Goal: Navigation & Orientation: Find specific page/section

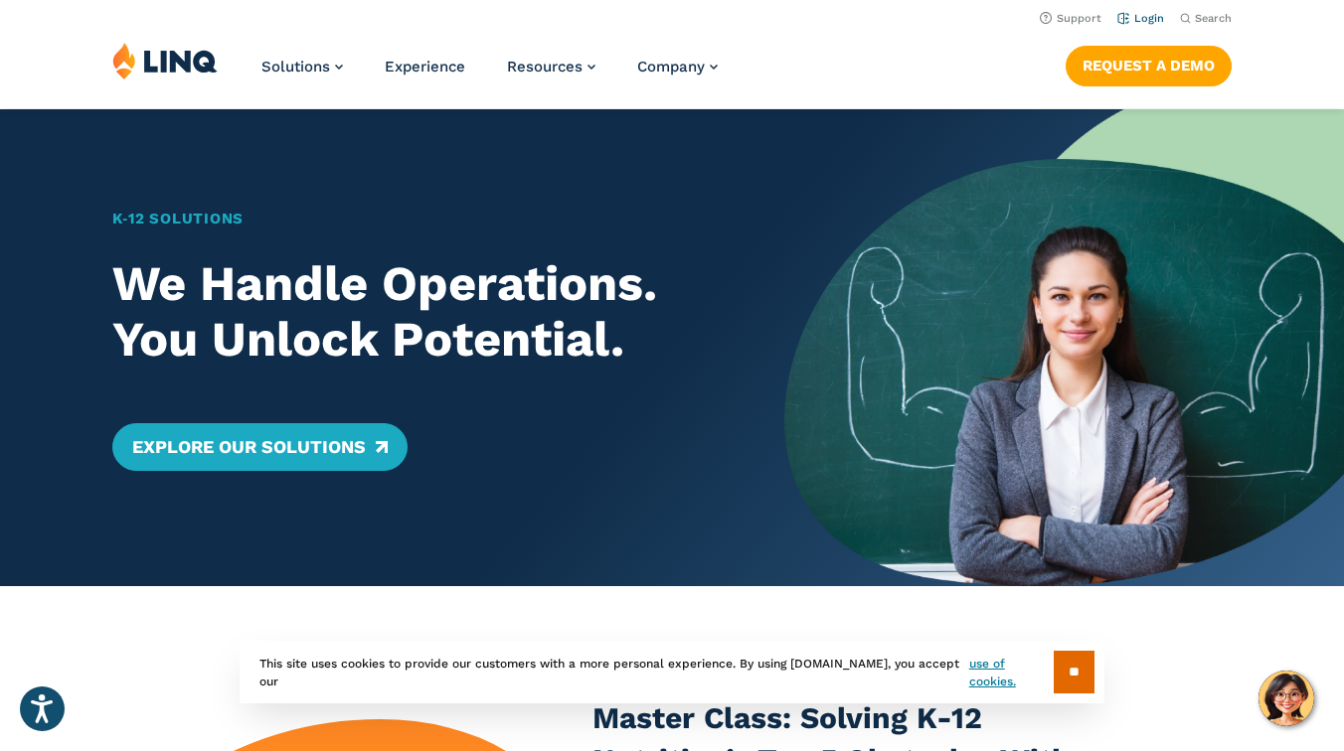
click at [1139, 22] on link "Login" at bounding box center [1140, 18] width 47 height 13
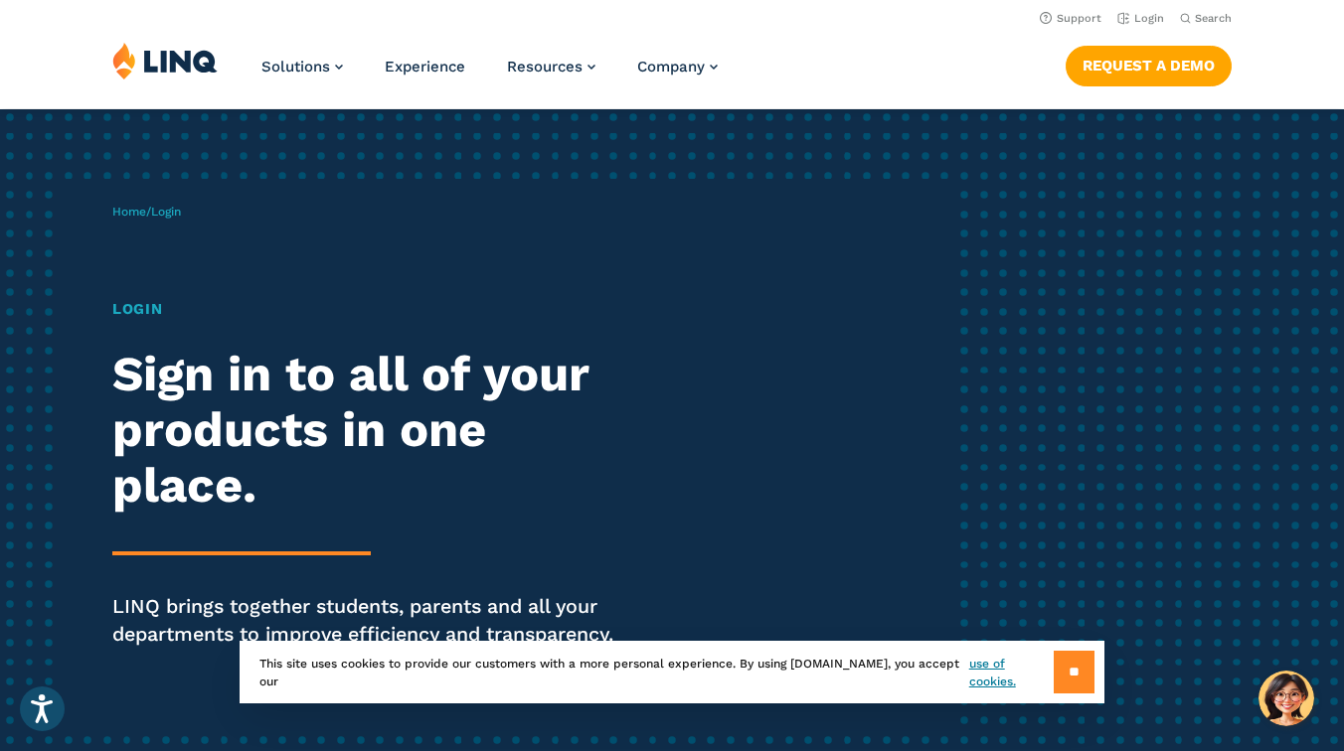
click at [1078, 652] on input "**" at bounding box center [1074, 672] width 41 height 43
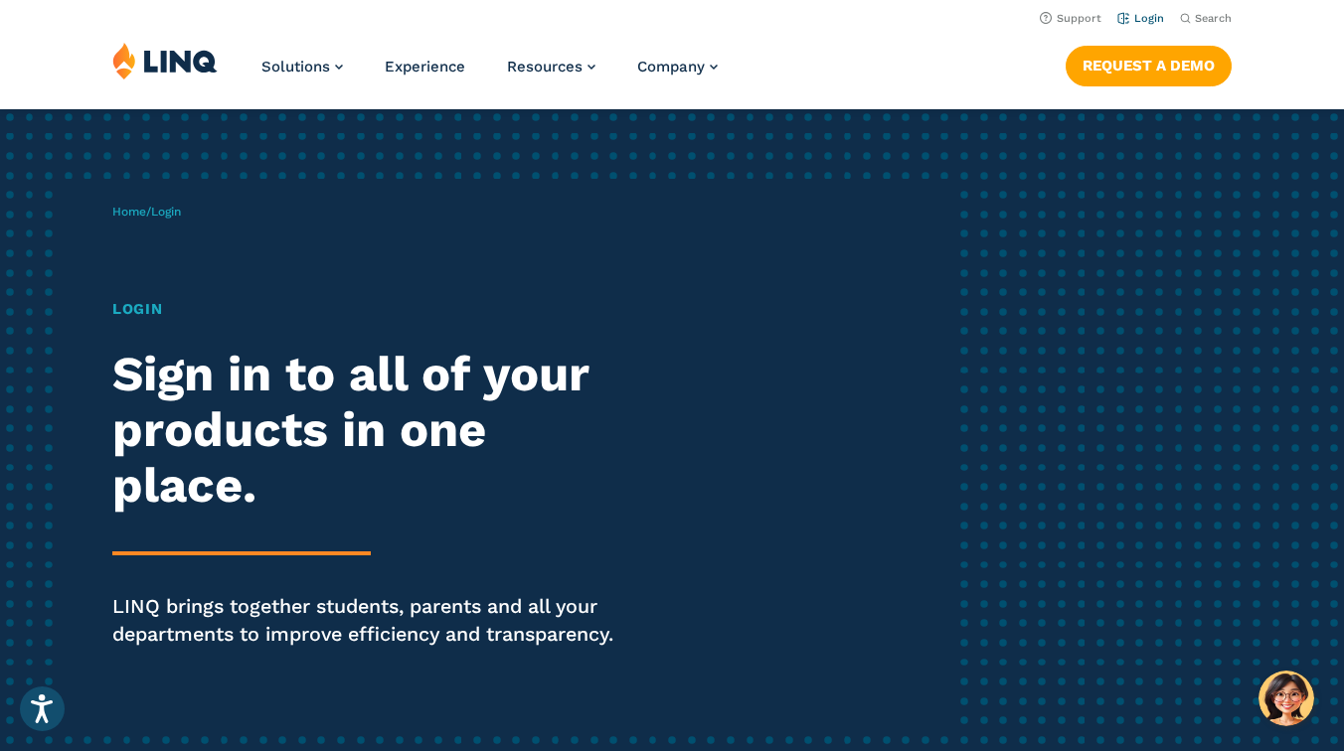
click at [1128, 25] on link "Login" at bounding box center [1140, 18] width 47 height 13
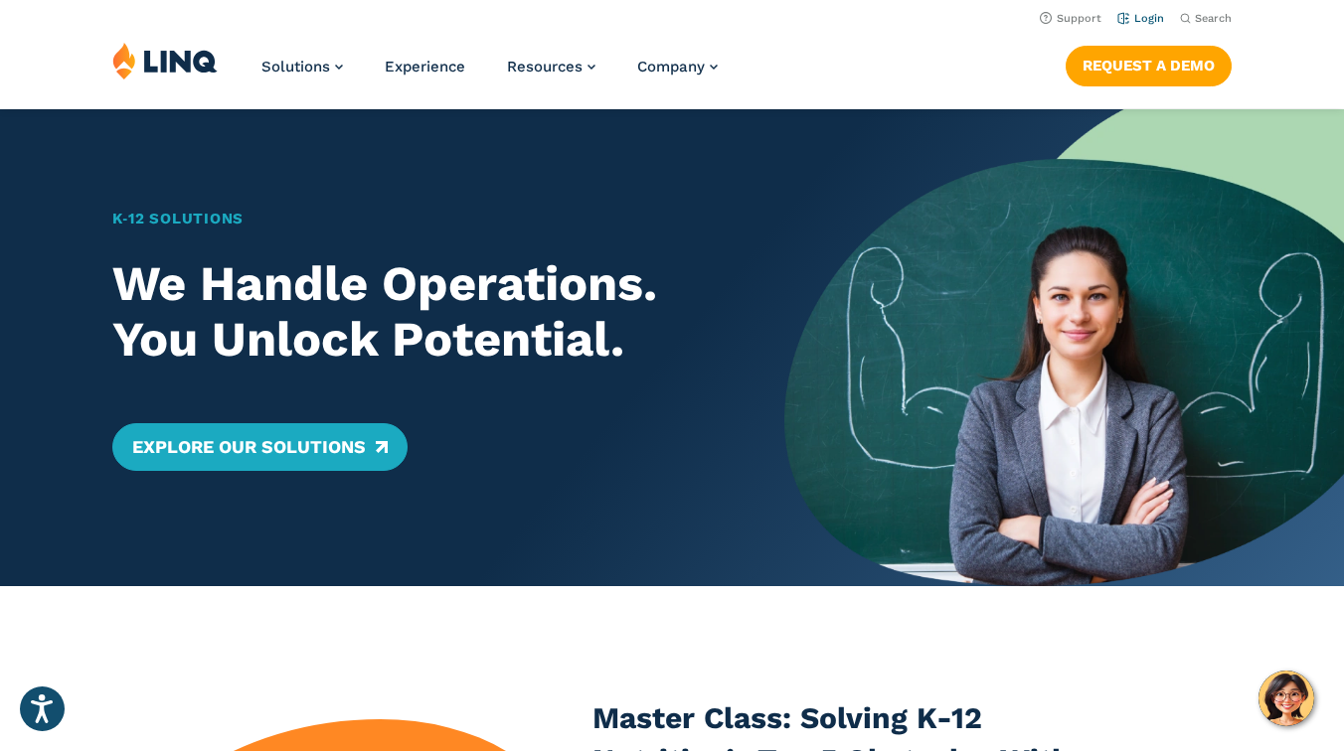
click at [1132, 19] on link "Login" at bounding box center [1140, 18] width 47 height 13
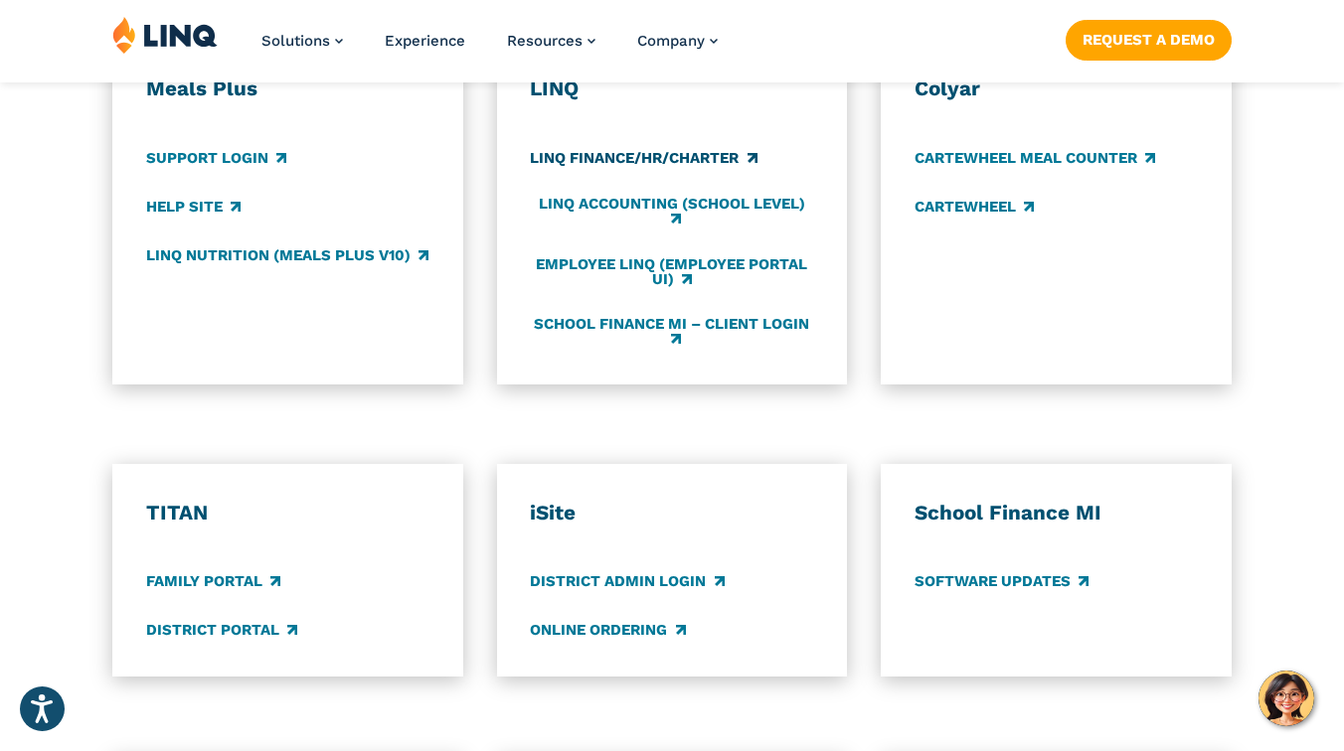
scroll to position [1218, 0]
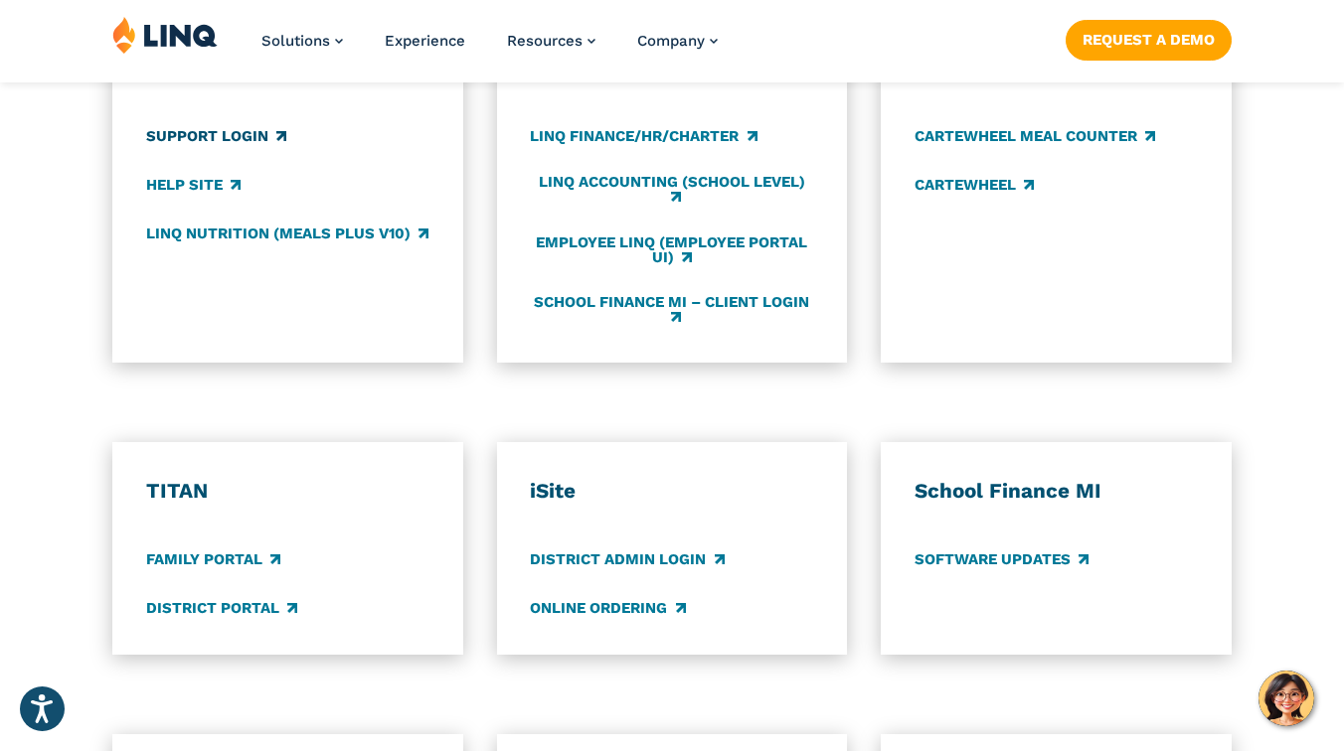
click at [286, 147] on link "Support Login" at bounding box center [216, 136] width 140 height 22
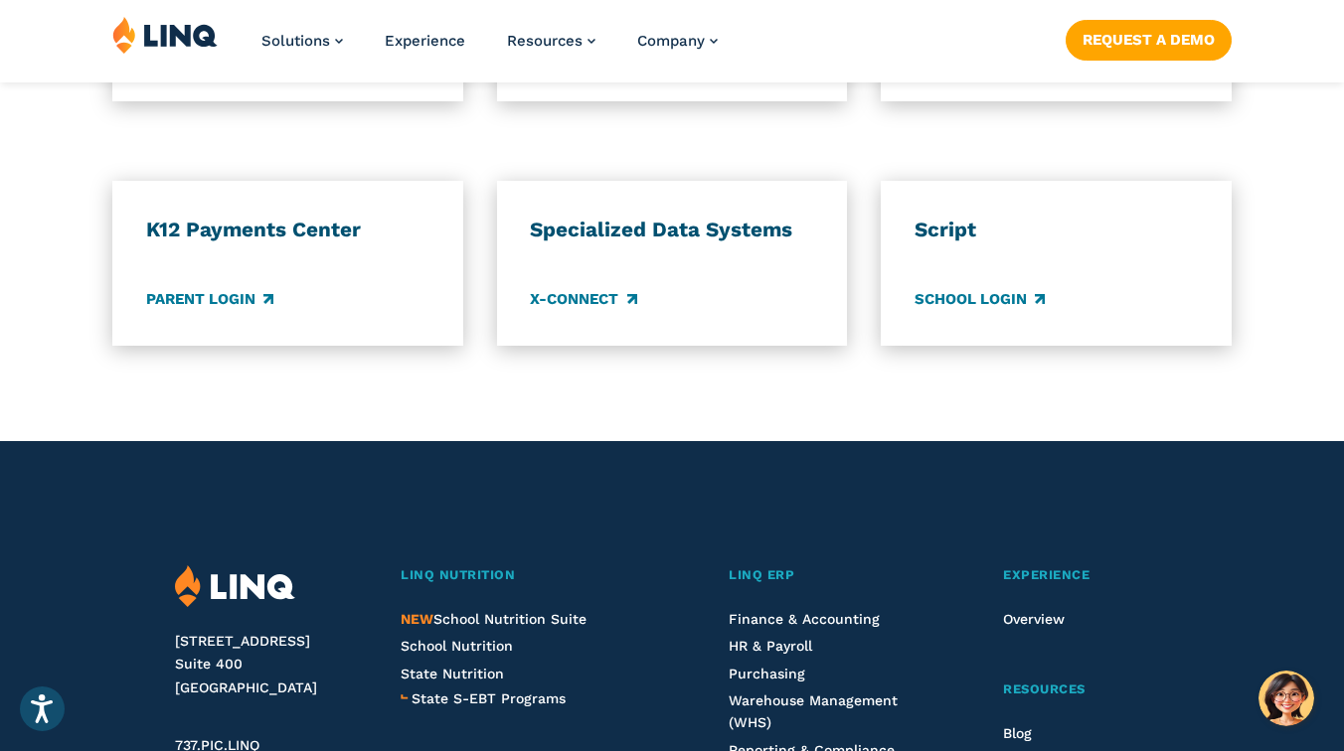
scroll to position [1781, 0]
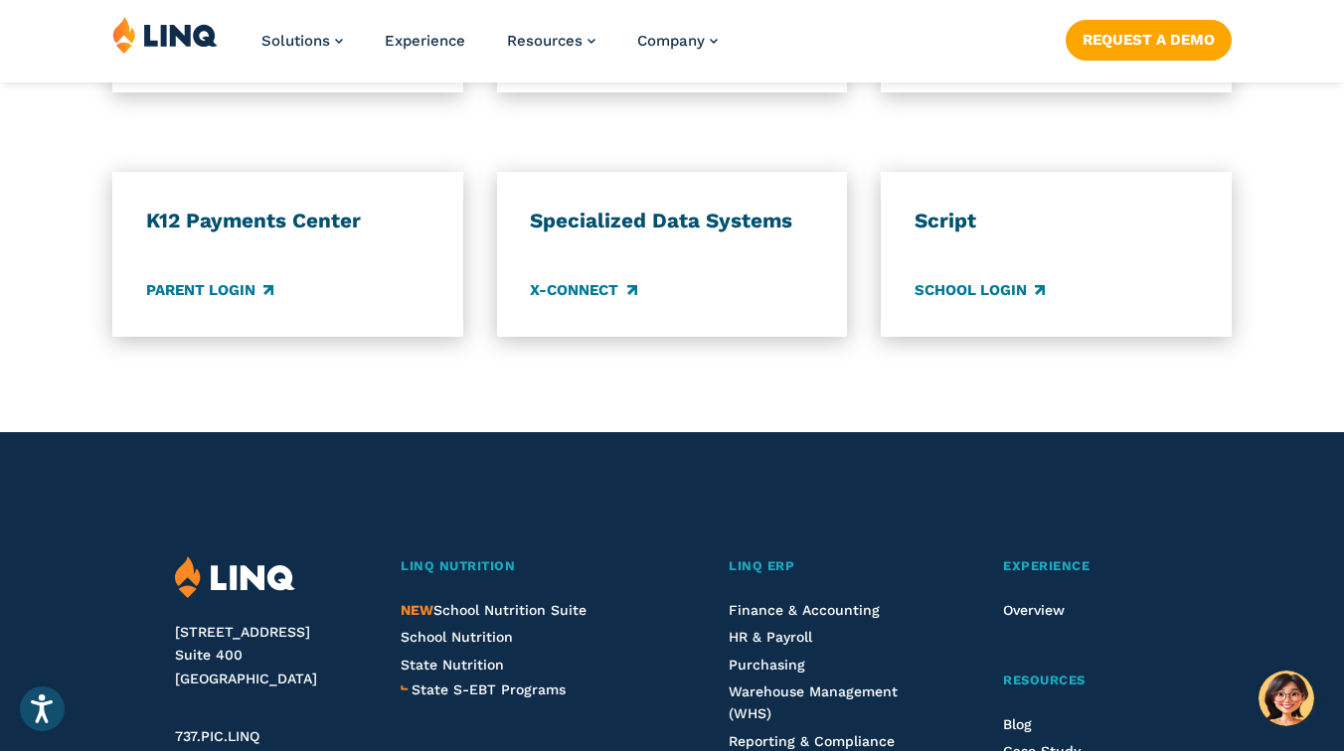
click at [286, 57] on link "District Portal" at bounding box center [221, 46] width 151 height 22
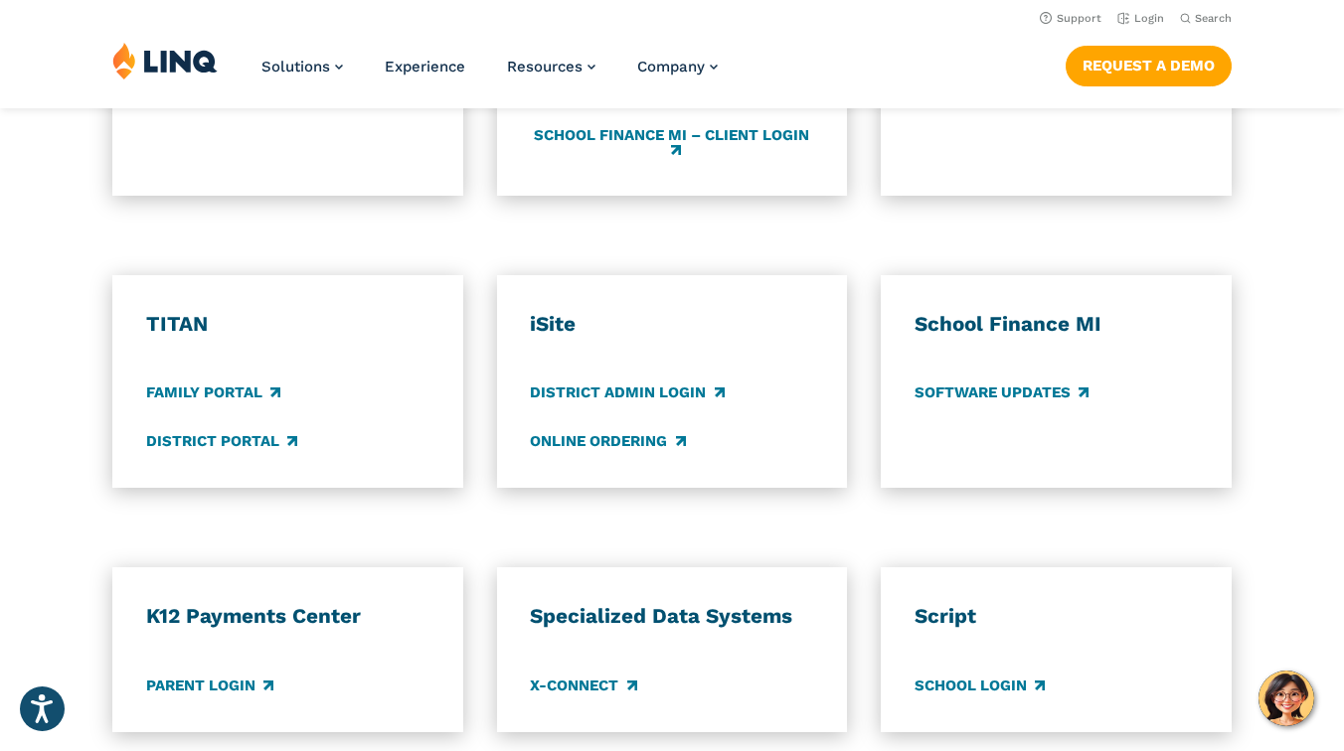
scroll to position [1371, 0]
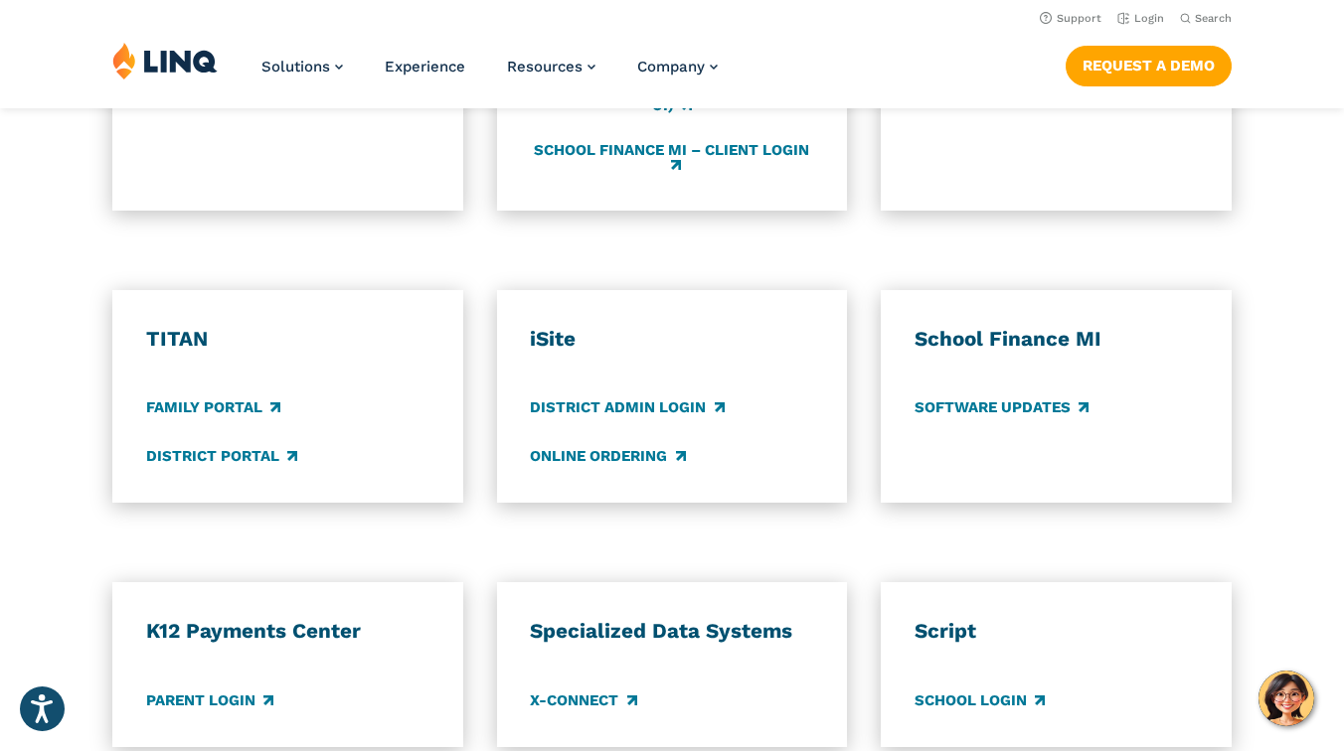
click at [266, 92] on link "LINQ Nutrition (Meals Plus v10)" at bounding box center [287, 82] width 282 height 22
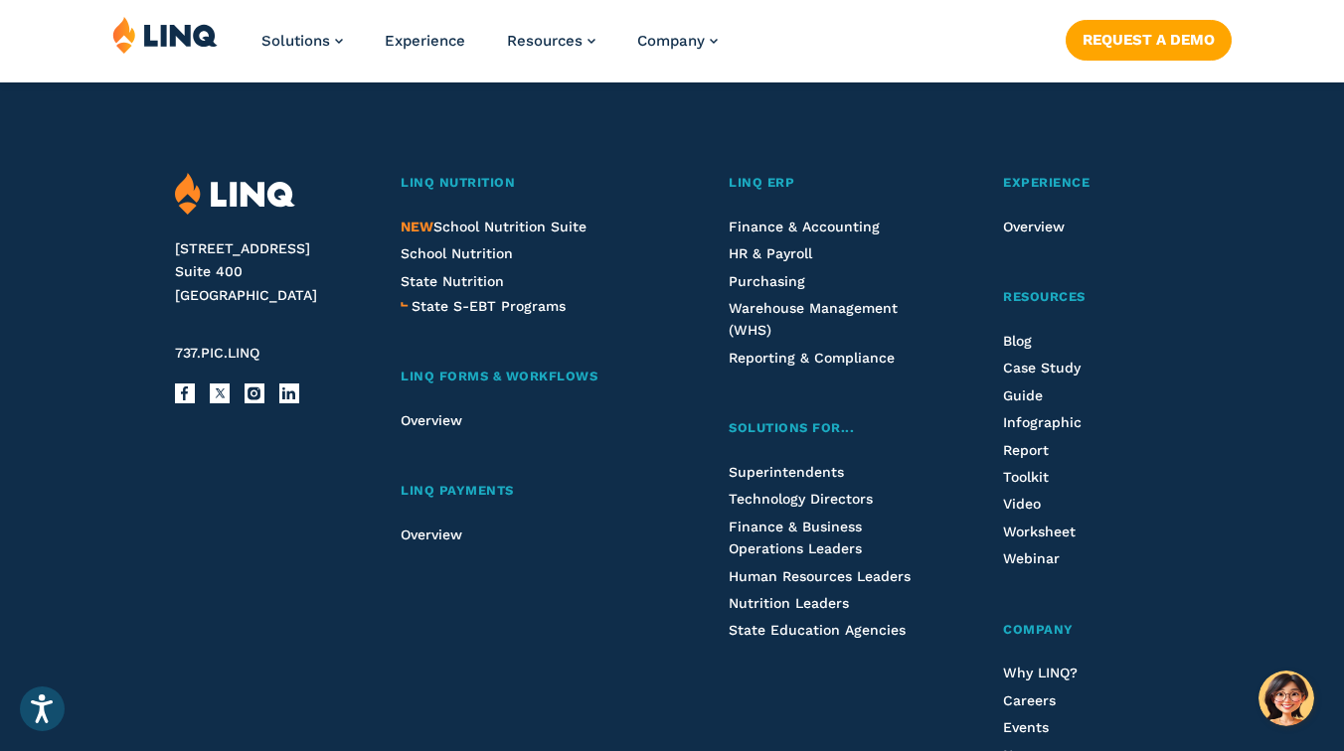
scroll to position [2166, 0]
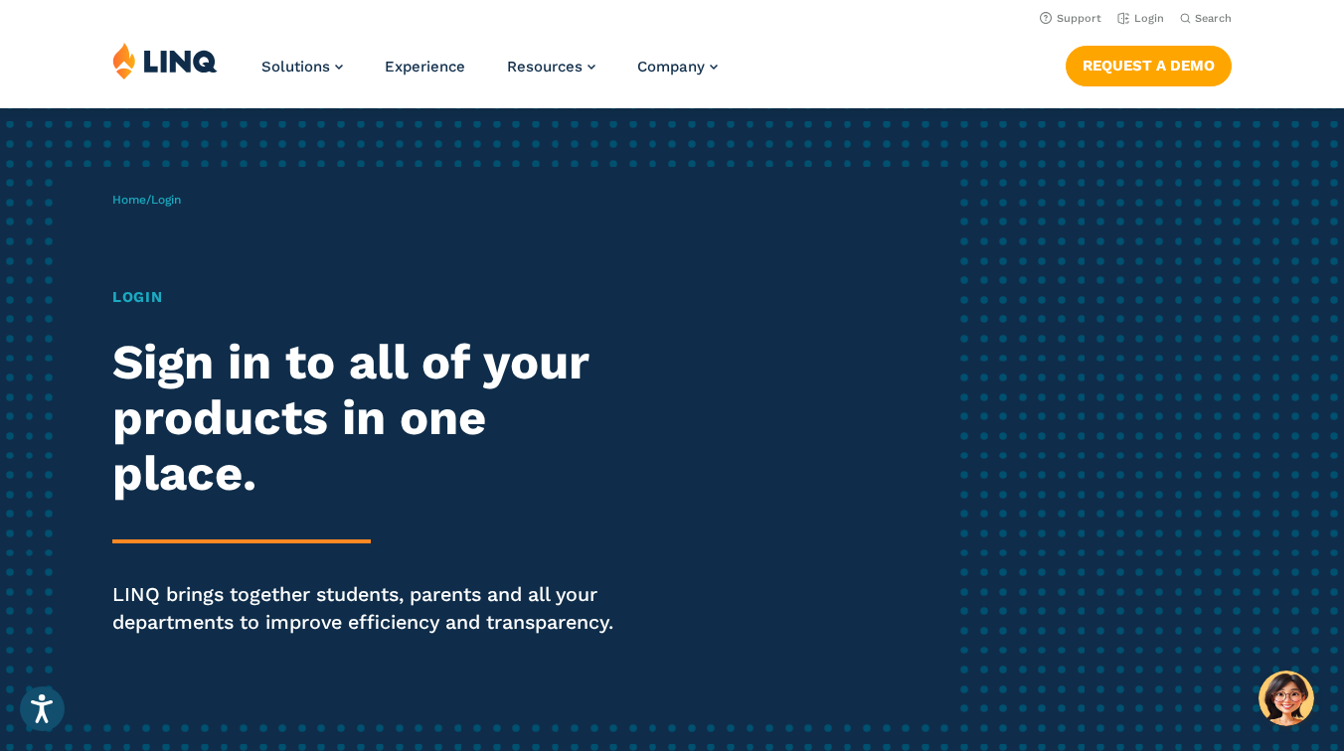
scroll to position [0, 0]
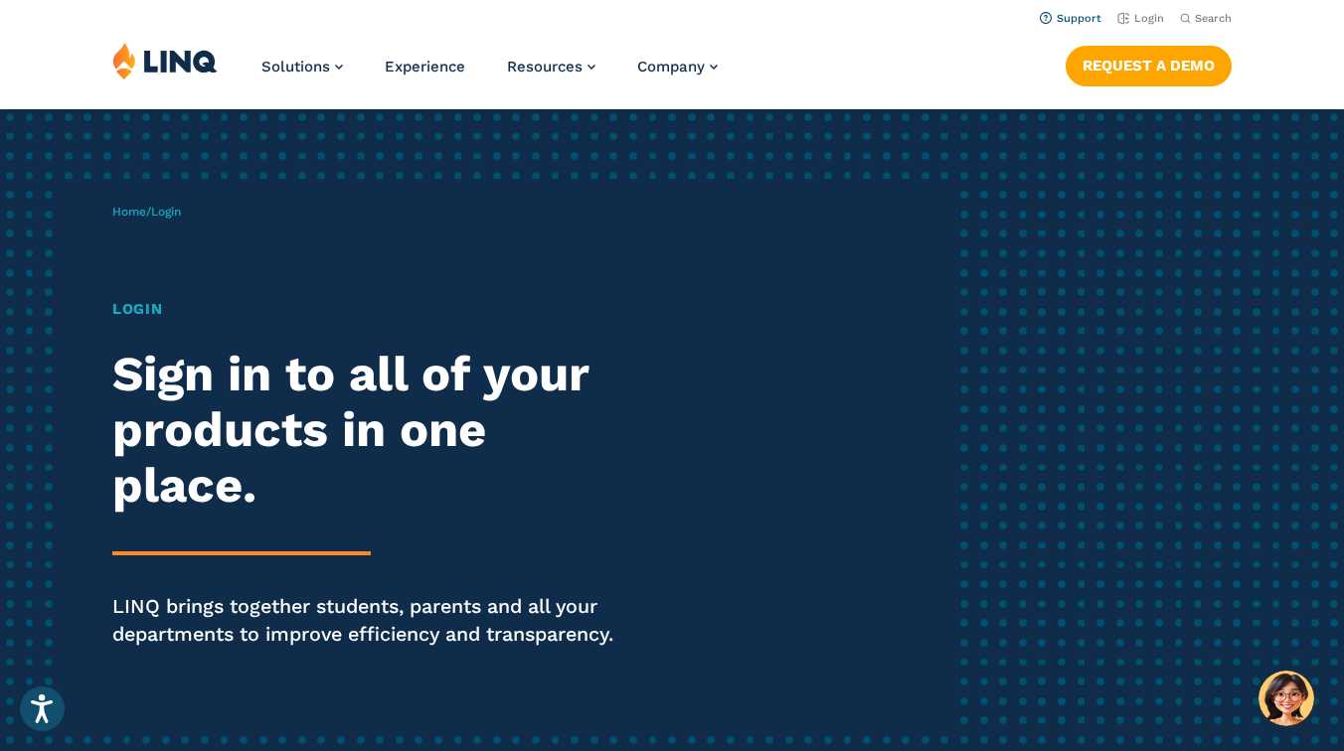
click at [1040, 21] on link "Support" at bounding box center [1071, 18] width 62 height 13
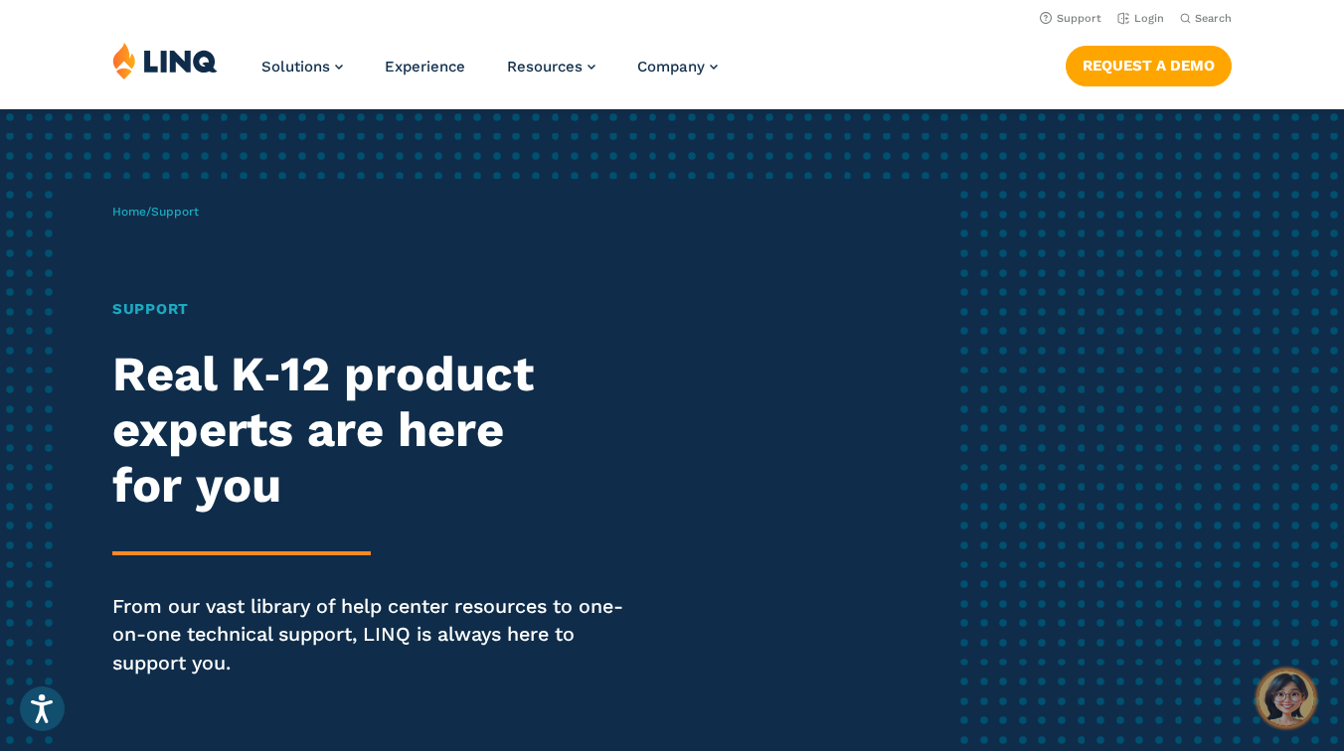
click at [1286, 693] on img "Hello, have a question? Let’s chat." at bounding box center [1286, 699] width 56 height 56
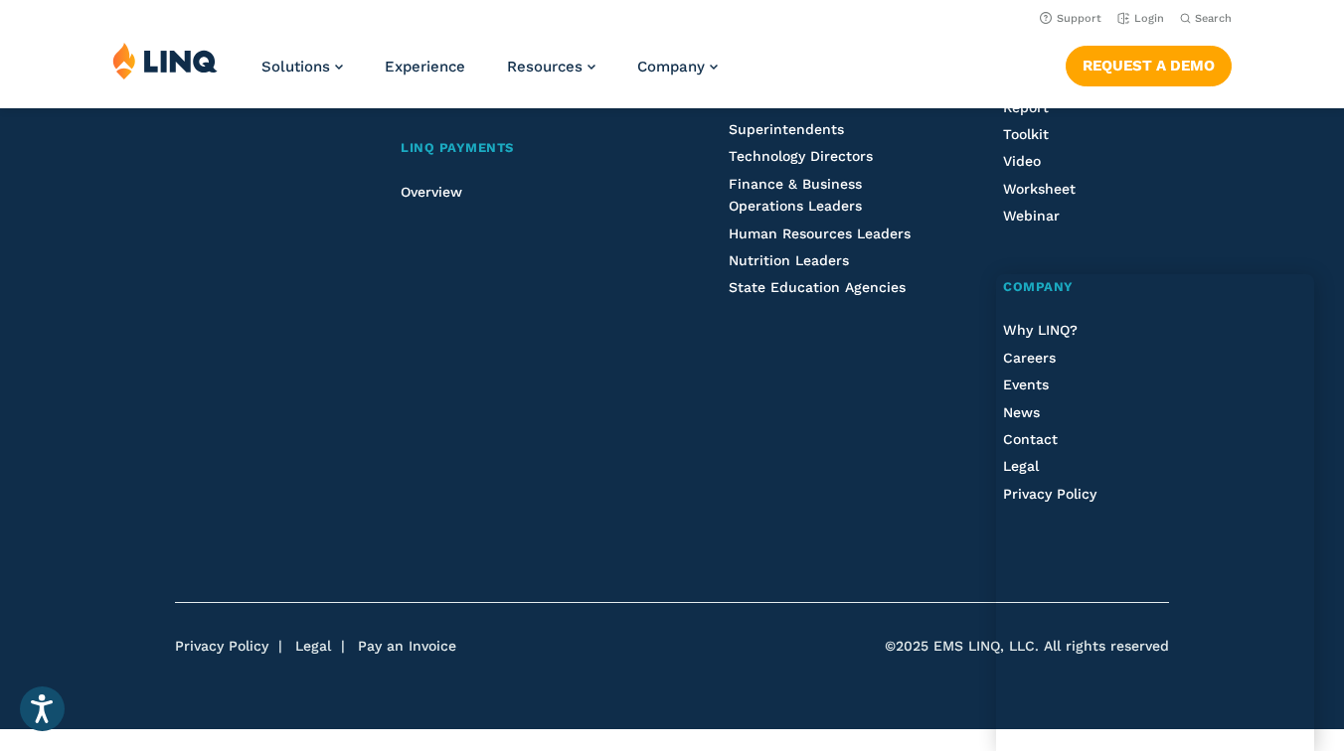
scroll to position [3625, 0]
